Goal: Use online tool/utility: Utilize a website feature to perform a specific function

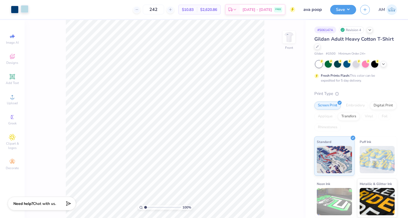
click at [27, 11] on div at bounding box center [25, 9] width 8 height 8
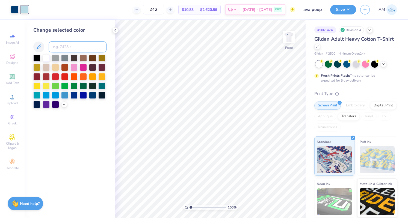
click at [66, 44] on input at bounding box center [78, 47] width 58 height 11
type input "541"
click at [339, 13] on button "Save" at bounding box center [343, 9] width 26 height 10
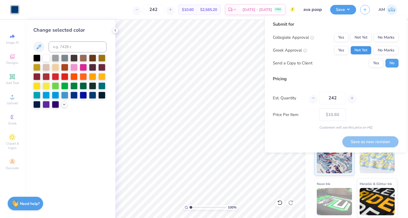
click at [354, 49] on button "Not Yet" at bounding box center [361, 50] width 21 height 9
click at [377, 34] on button "No Marks" at bounding box center [386, 37] width 25 height 9
click at [360, 141] on button "Save as new revision" at bounding box center [370, 141] width 56 height 11
type input "$10.60"
